Goal: Navigation & Orientation: Find specific page/section

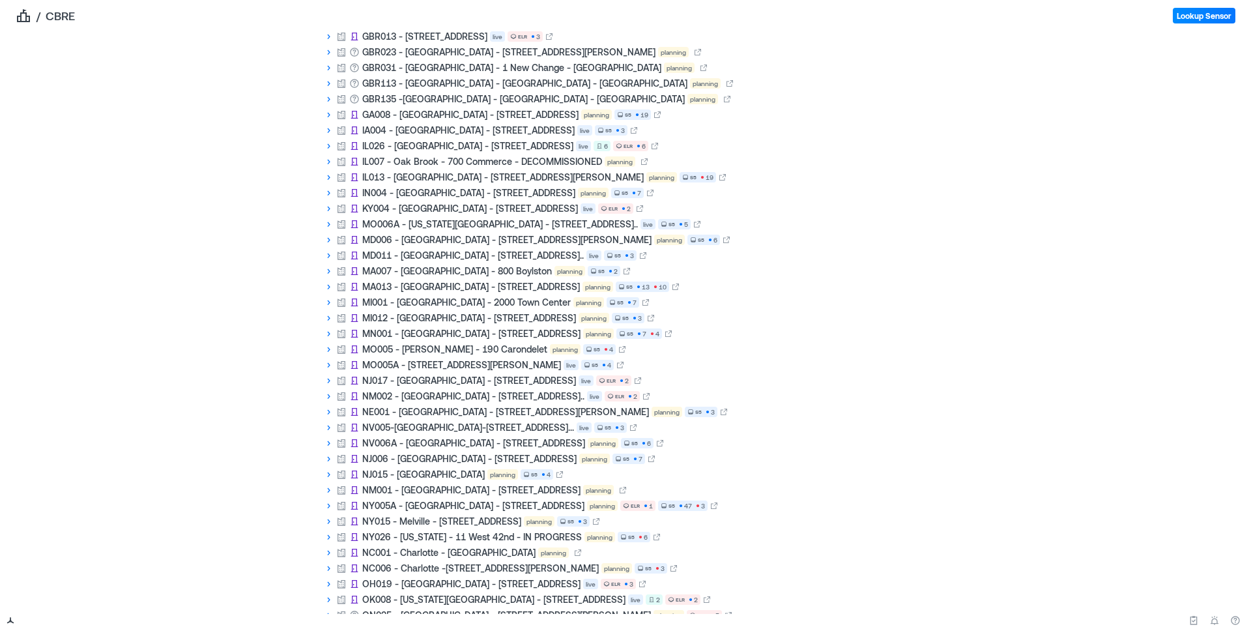
scroll to position [959, 0]
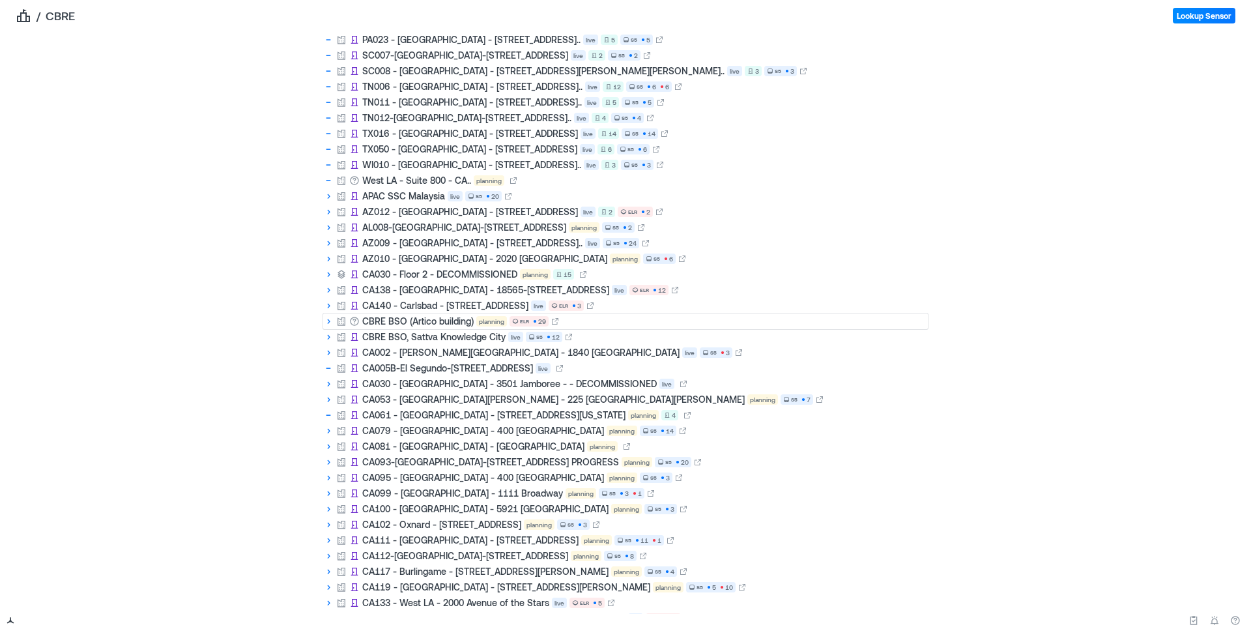
click at [327, 323] on icon at bounding box center [328, 321] width 10 height 10
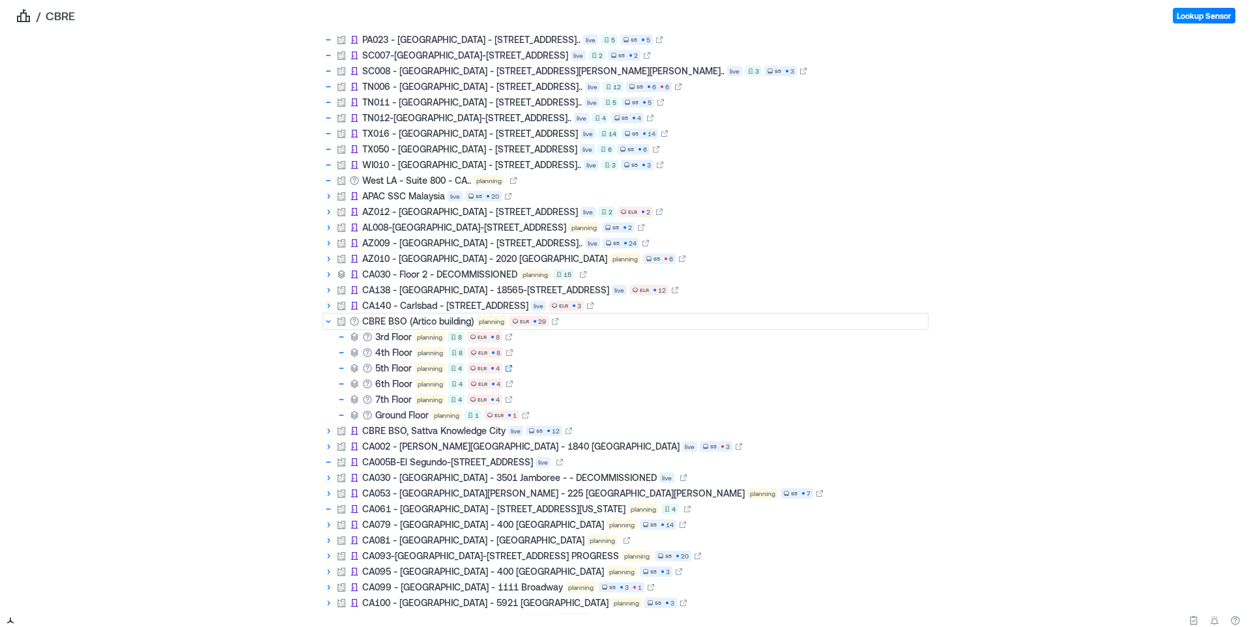
click at [508, 372] on icon at bounding box center [509, 368] width 7 height 7
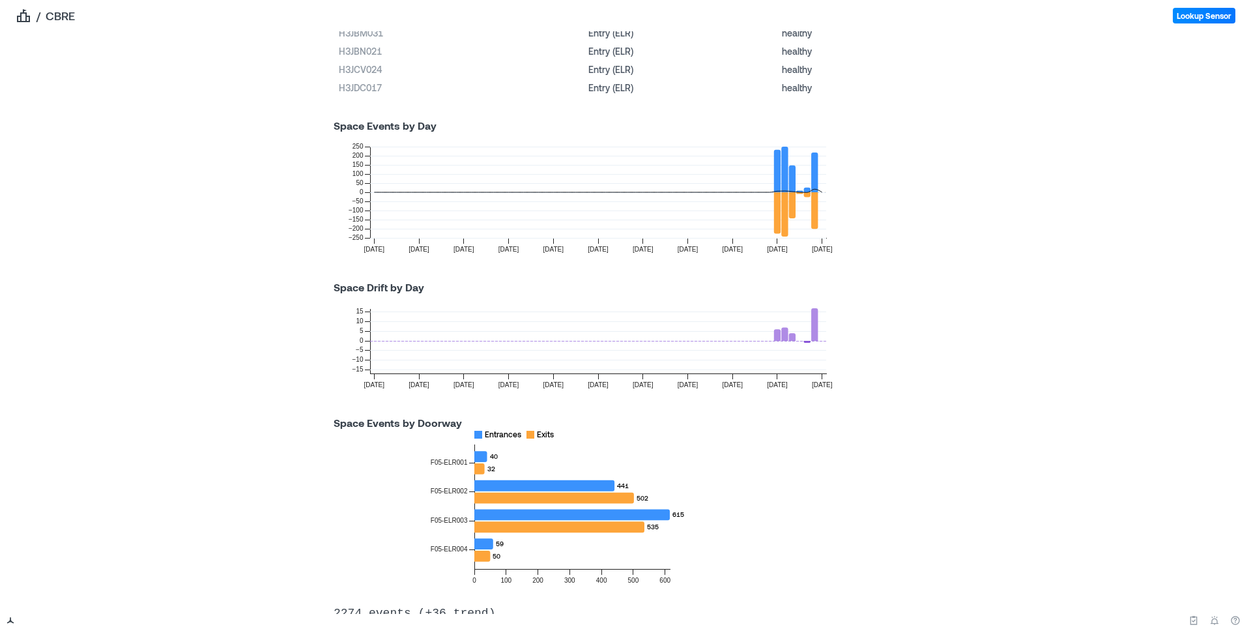
scroll to position [93, 0]
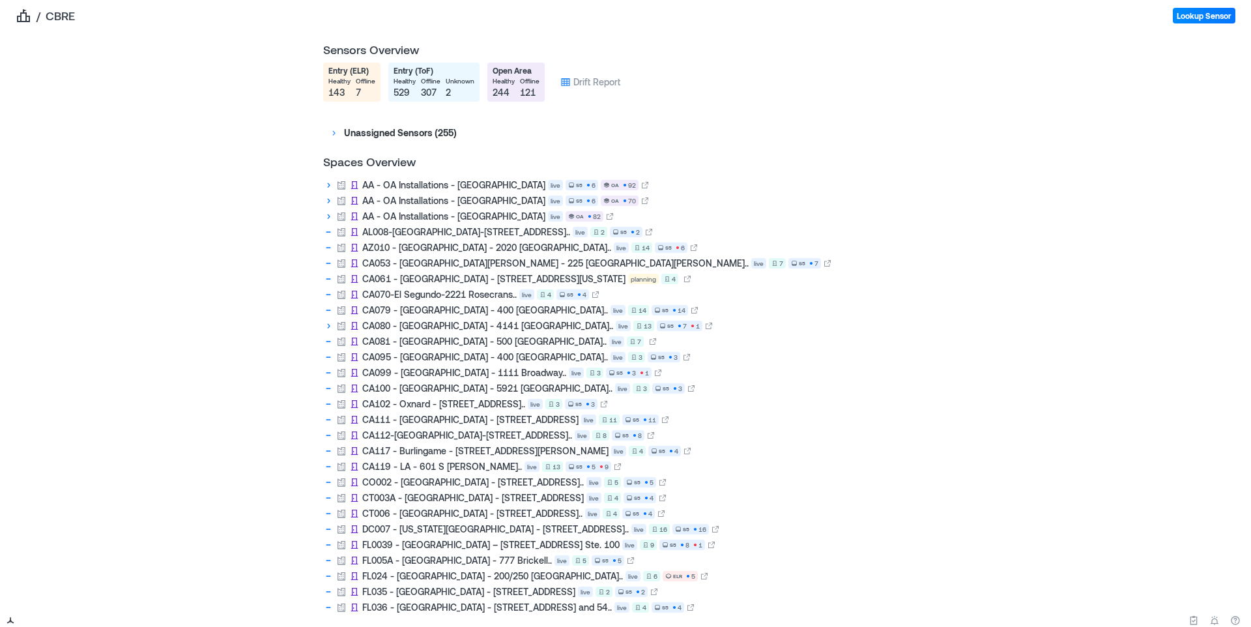
scroll to position [959, 0]
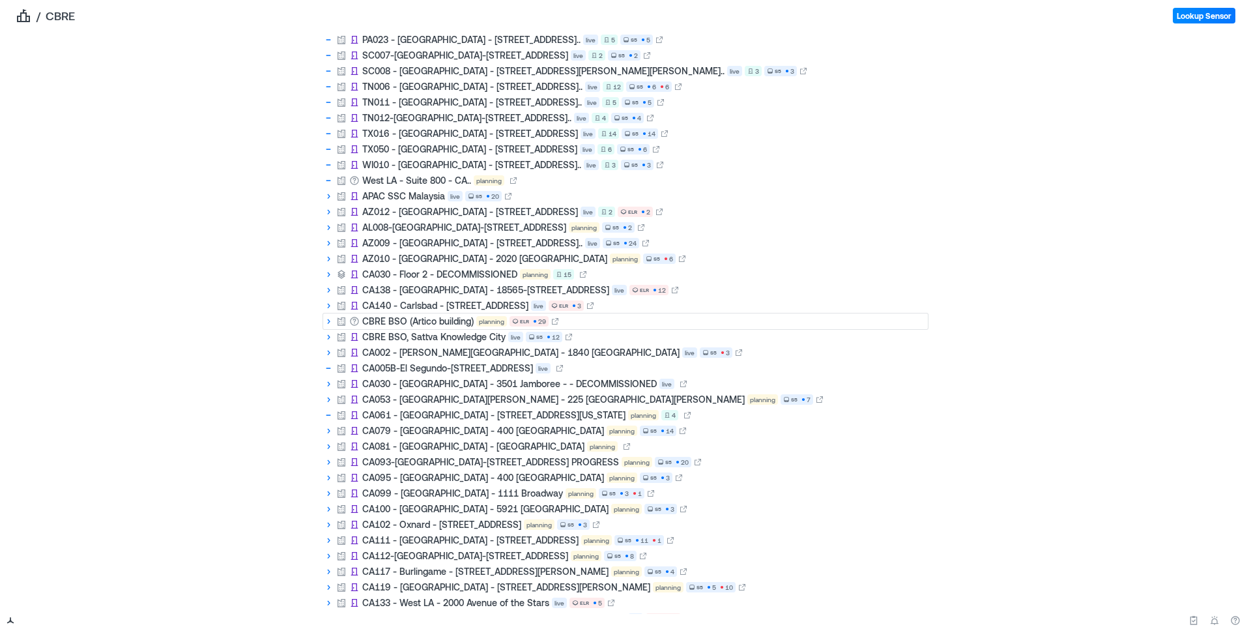
click at [329, 323] on icon at bounding box center [329, 321] width 3 height 5
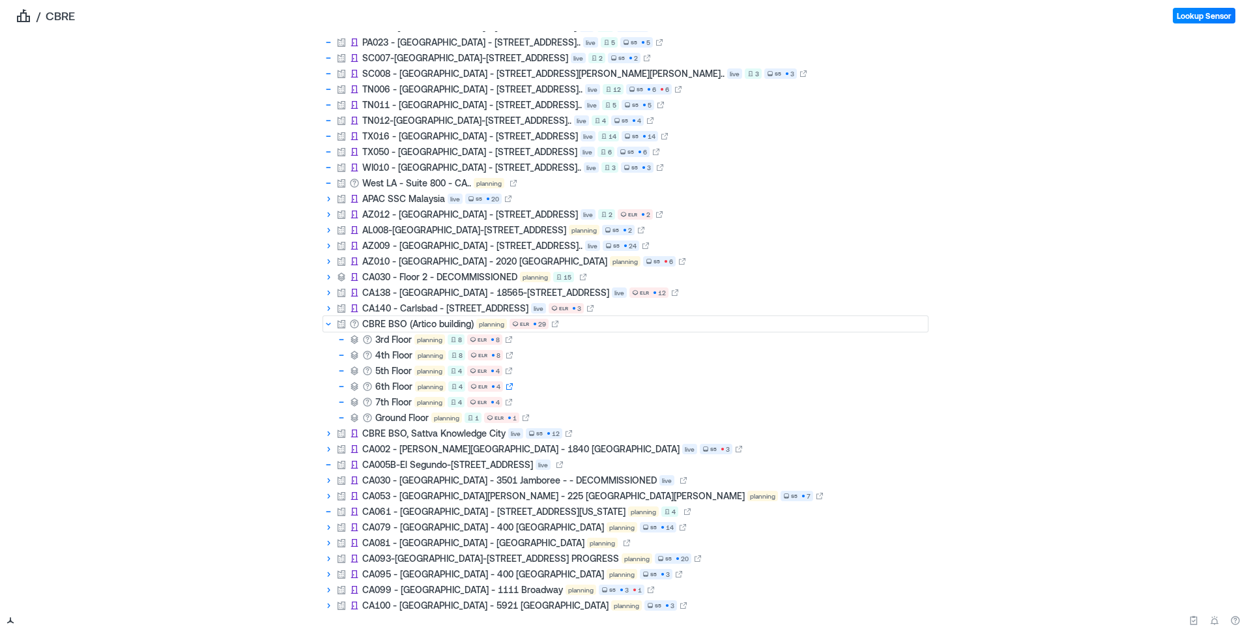
scroll to position [956, 0]
click at [509, 390] on icon at bounding box center [510, 387] width 8 height 8
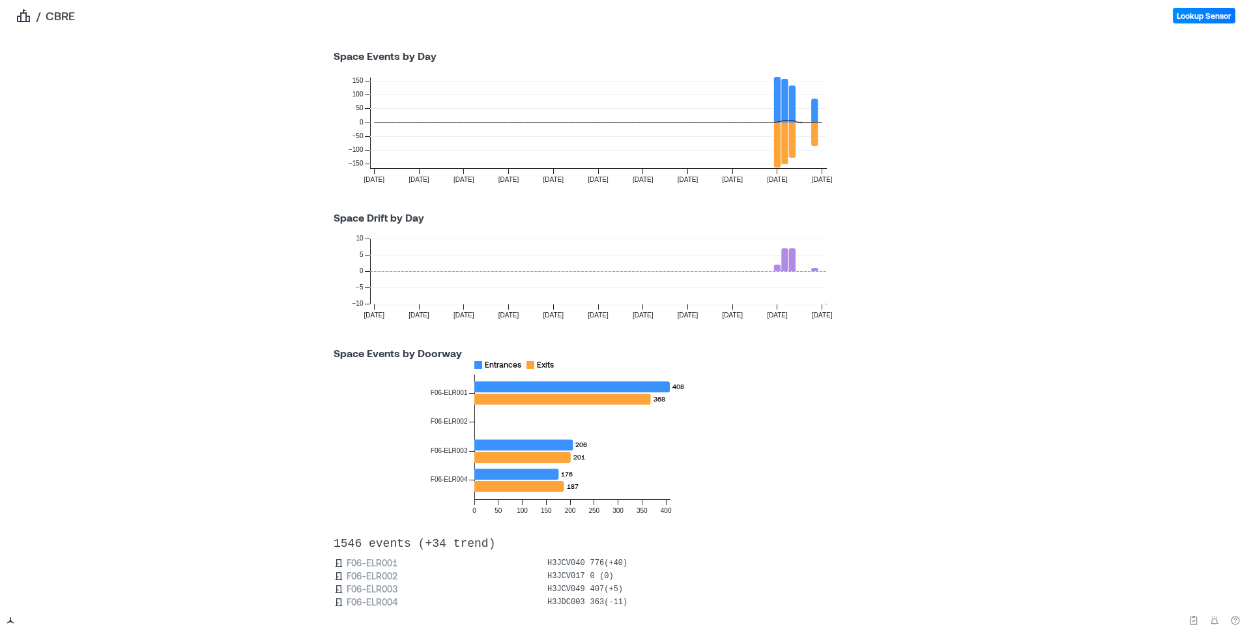
scroll to position [158, 0]
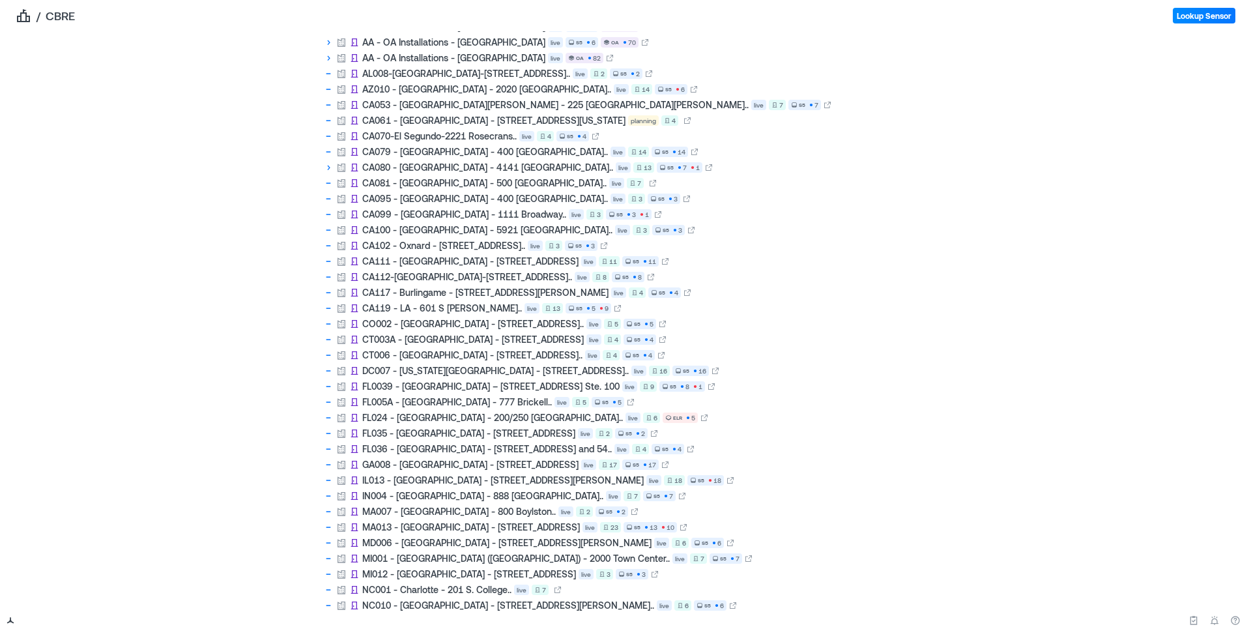
scroll to position [959, 0]
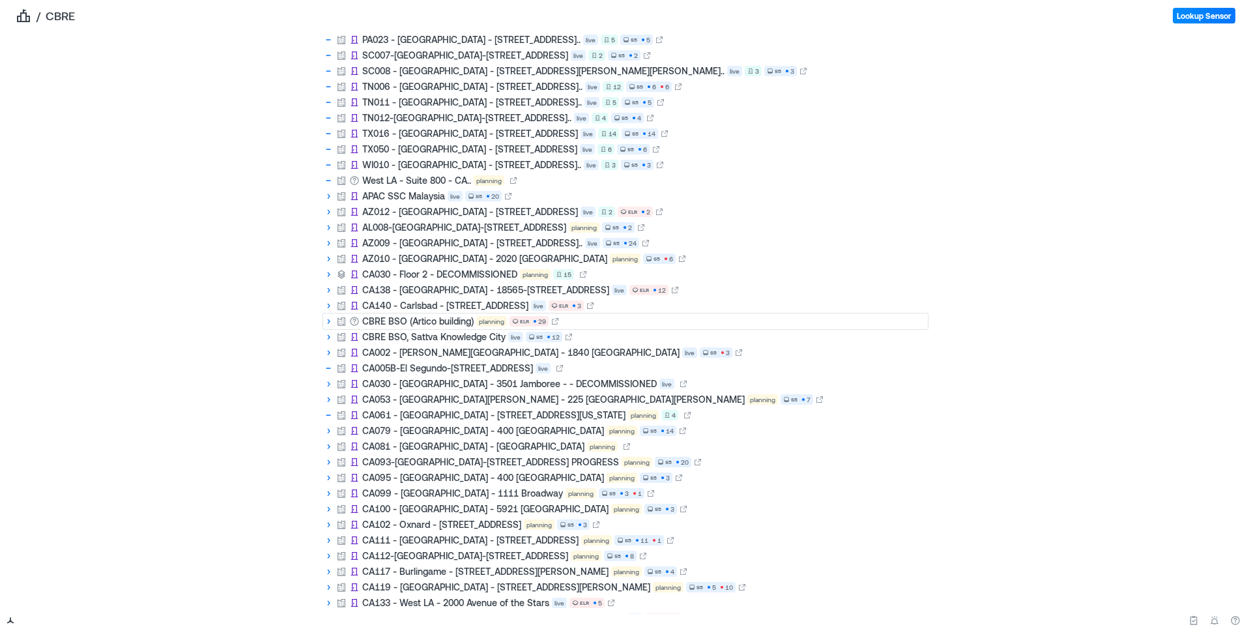
drag, startPoint x: 332, startPoint y: 323, endPoint x: 344, endPoint y: 327, distance: 12.2
click at [330, 324] on icon at bounding box center [328, 321] width 10 height 10
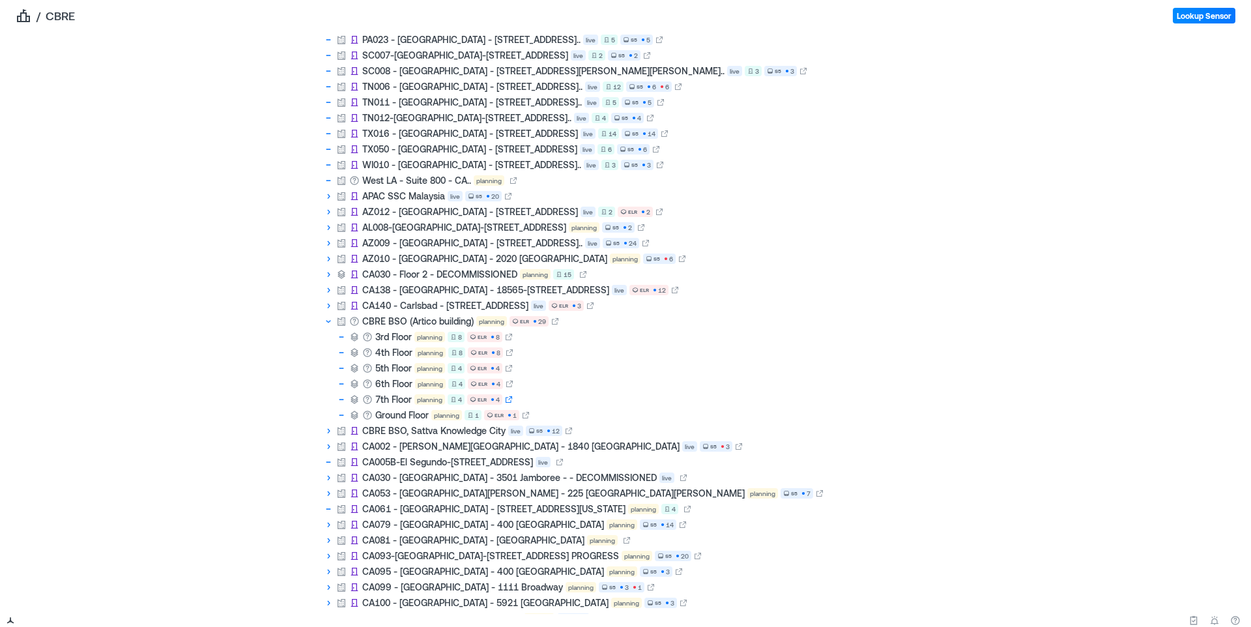
click at [511, 401] on icon at bounding box center [509, 400] width 8 height 8
